Goal: Task Accomplishment & Management: Complete application form

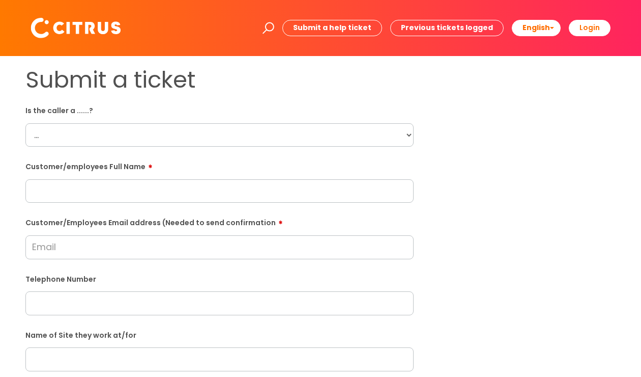
click at [400, 136] on select "... Citrus Customer Citrus Employee [DEMOGRAPHIC_DATA] Supplier" at bounding box center [219, 134] width 388 height 23
select select "Citrus Employee"
click at [25, 123] on select "... Citrus Customer Citrus Employee [DEMOGRAPHIC_DATA] Supplier" at bounding box center [219, 134] width 388 height 23
click at [213, 192] on input "text" at bounding box center [219, 190] width 388 height 23
type input "[PERSON_NAME]"
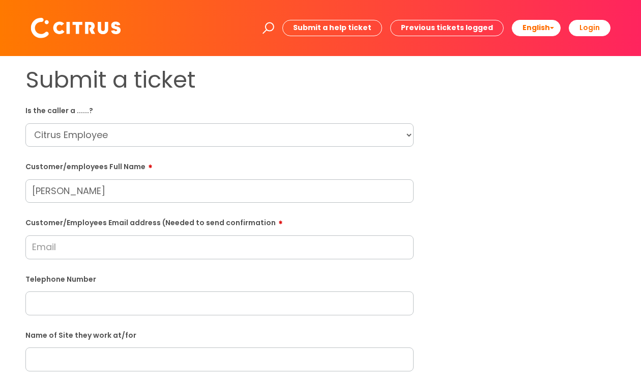
click at [207, 249] on input "Customer/Employees Email address (Needed to send confirmation" at bounding box center [219, 246] width 388 height 23
paste input "[EMAIL_ADDRESS][DOMAIN_NAME]"
type input "[EMAIL_ADDRESS][DOMAIN_NAME]"
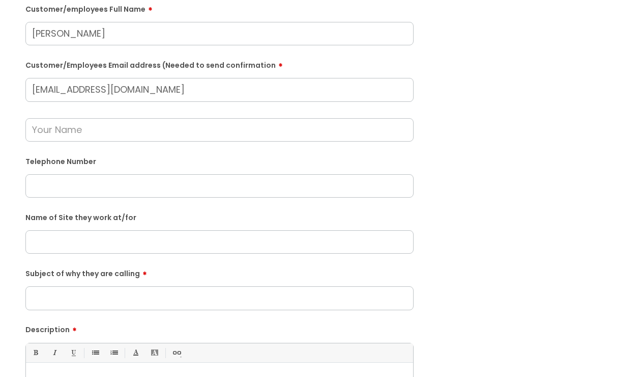
scroll to position [102, 0]
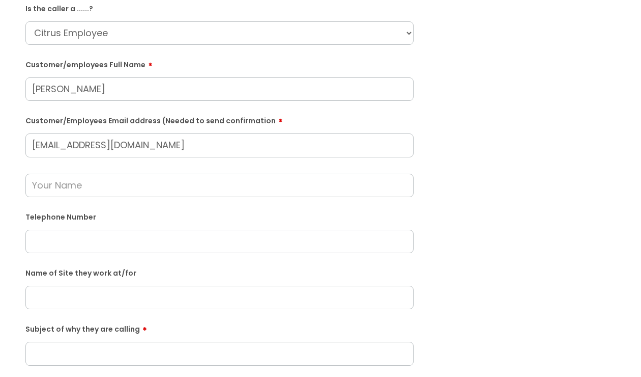
paste input "07566735611"
type input "07566735611"
click at [186, 177] on input "text" at bounding box center [219, 185] width 388 height 23
type input "[PERSON_NAME]"
click at [183, 302] on input "text" at bounding box center [219, 297] width 388 height 23
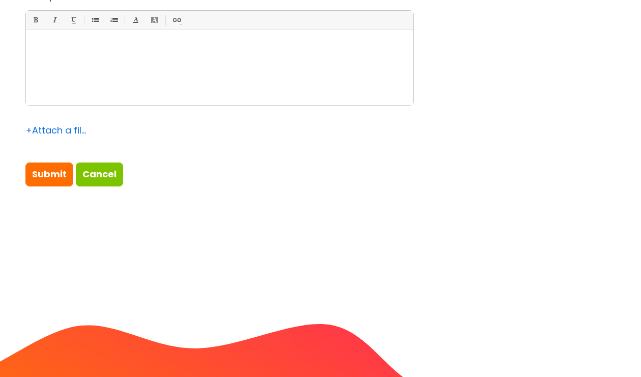
scroll to position [560, 0]
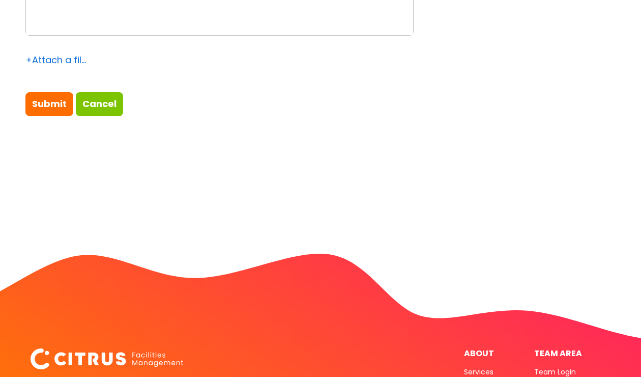
type input "[PERSON_NAME] Nursery"
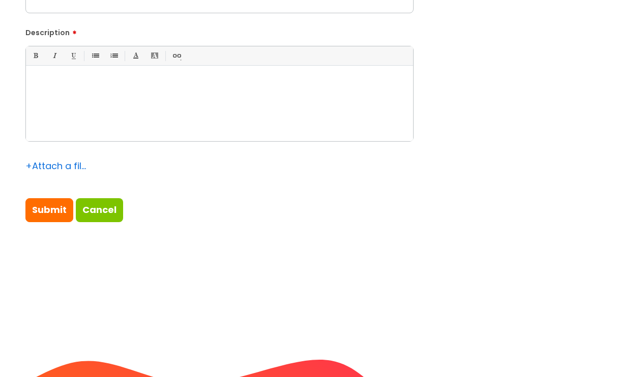
scroll to position [356, 0]
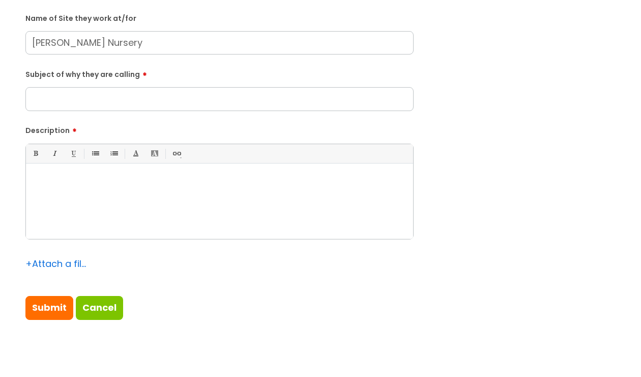
paste div
paste input "there is no one on site to let him in. He is due to meet with supervisor"
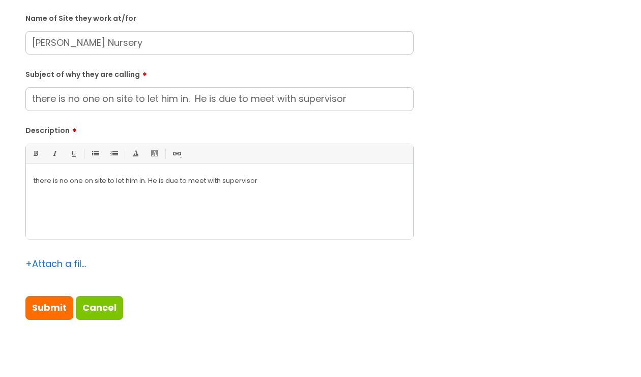
drag, startPoint x: 39, startPoint y: 100, endPoint x: 32, endPoint y: 99, distance: 6.7
click at [33, 99] on input "there is no one on site to let him in. He is due to meet with supervisor" at bounding box center [219, 98] width 388 height 23
type input "There is no one on site to let him in. He is due to meet with supervisor"
click at [34, 180] on p "there is no one on site to let him in. He is due to meet with supervisor" at bounding box center [220, 180] width 372 height 9
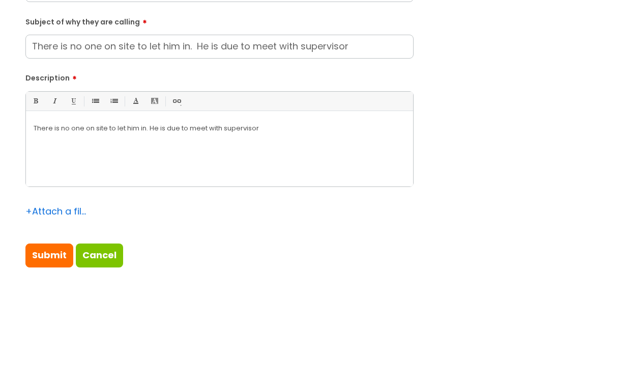
scroll to position [458, 0]
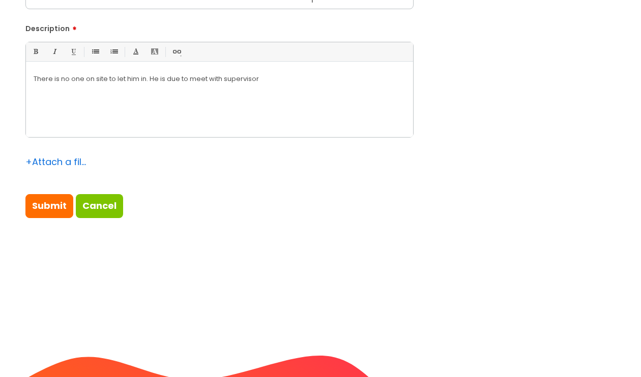
click at [288, 78] on p "There is no one on site to let him in. He is due to meet with supervisor" at bounding box center [220, 78] width 372 height 9
click at [41, 206] on input "Submit" at bounding box center [49, 205] width 48 height 23
type input "Please Wait..."
